Goal: Obtain resource: Download file/media

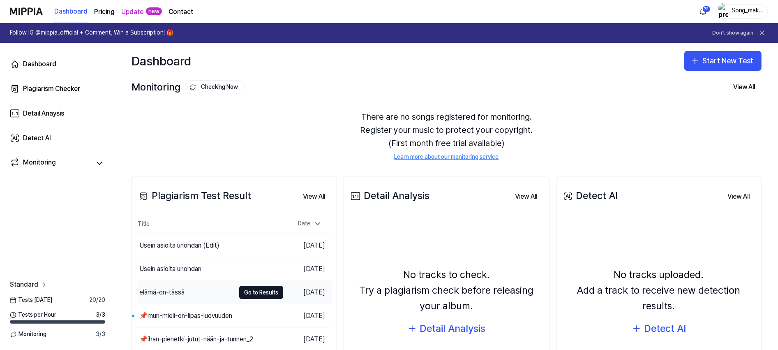
click at [161, 287] on div "elämä-on-tässä" at bounding box center [186, 292] width 98 height 23
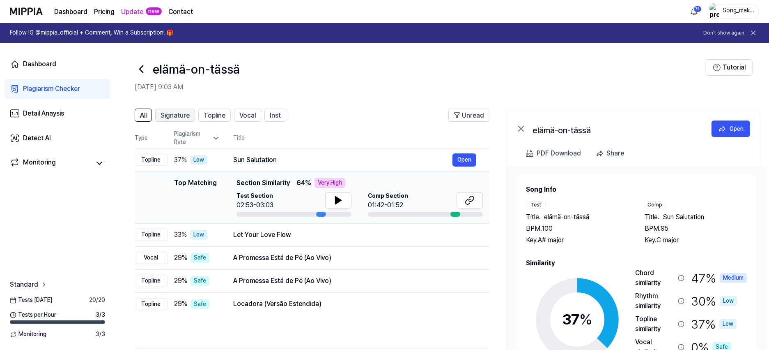
click at [178, 111] on span "Signature" at bounding box center [175, 115] width 29 height 10
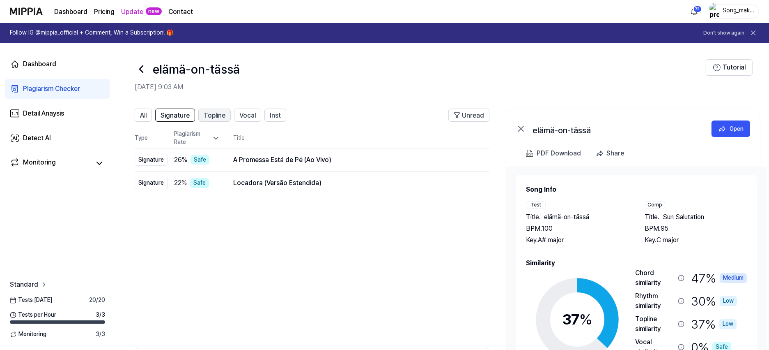
click at [212, 112] on span "Topline" at bounding box center [215, 115] width 22 height 10
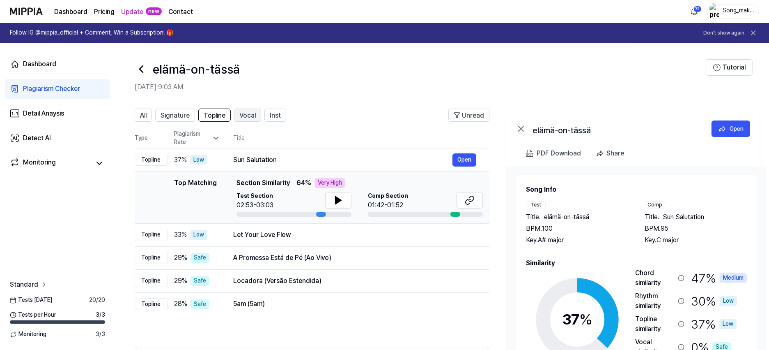
click at [249, 113] on span "Vocal" at bounding box center [247, 115] width 16 height 10
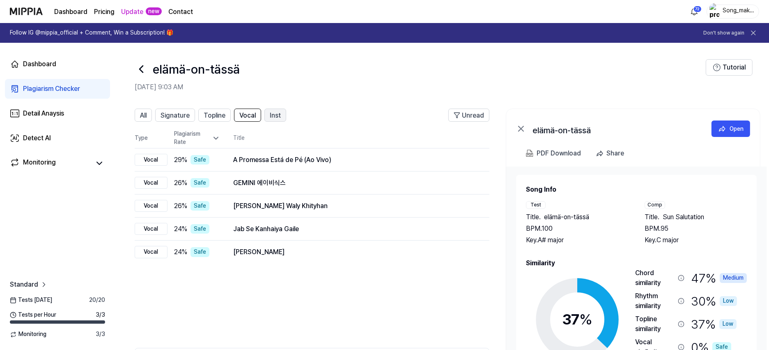
click at [274, 113] on span "Inst" at bounding box center [275, 115] width 11 height 10
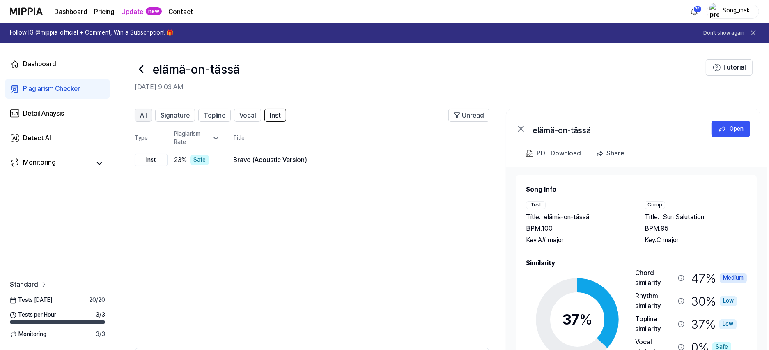
click at [143, 113] on span "All" at bounding box center [143, 115] width 7 height 10
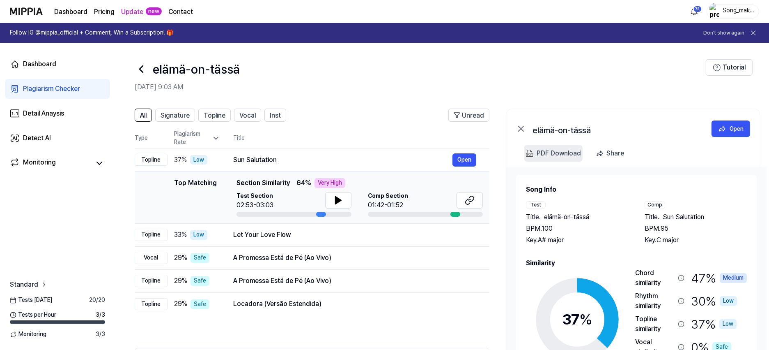
click at [569, 153] on div "PDF Download" at bounding box center [559, 153] width 44 height 11
